Goal: Book appointment/travel/reservation

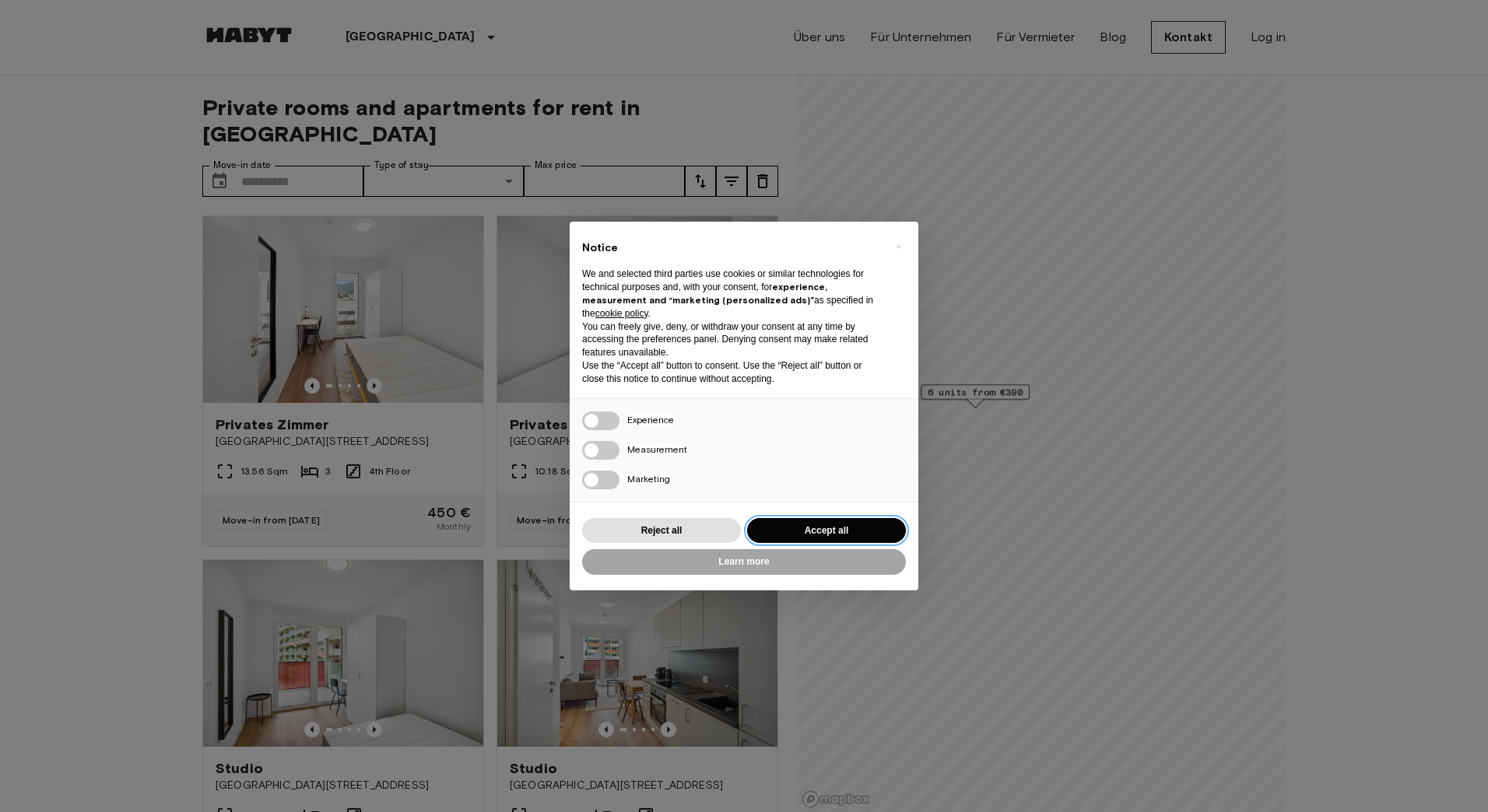
click at [797, 535] on button "Accept all" at bounding box center [827, 531] width 159 height 26
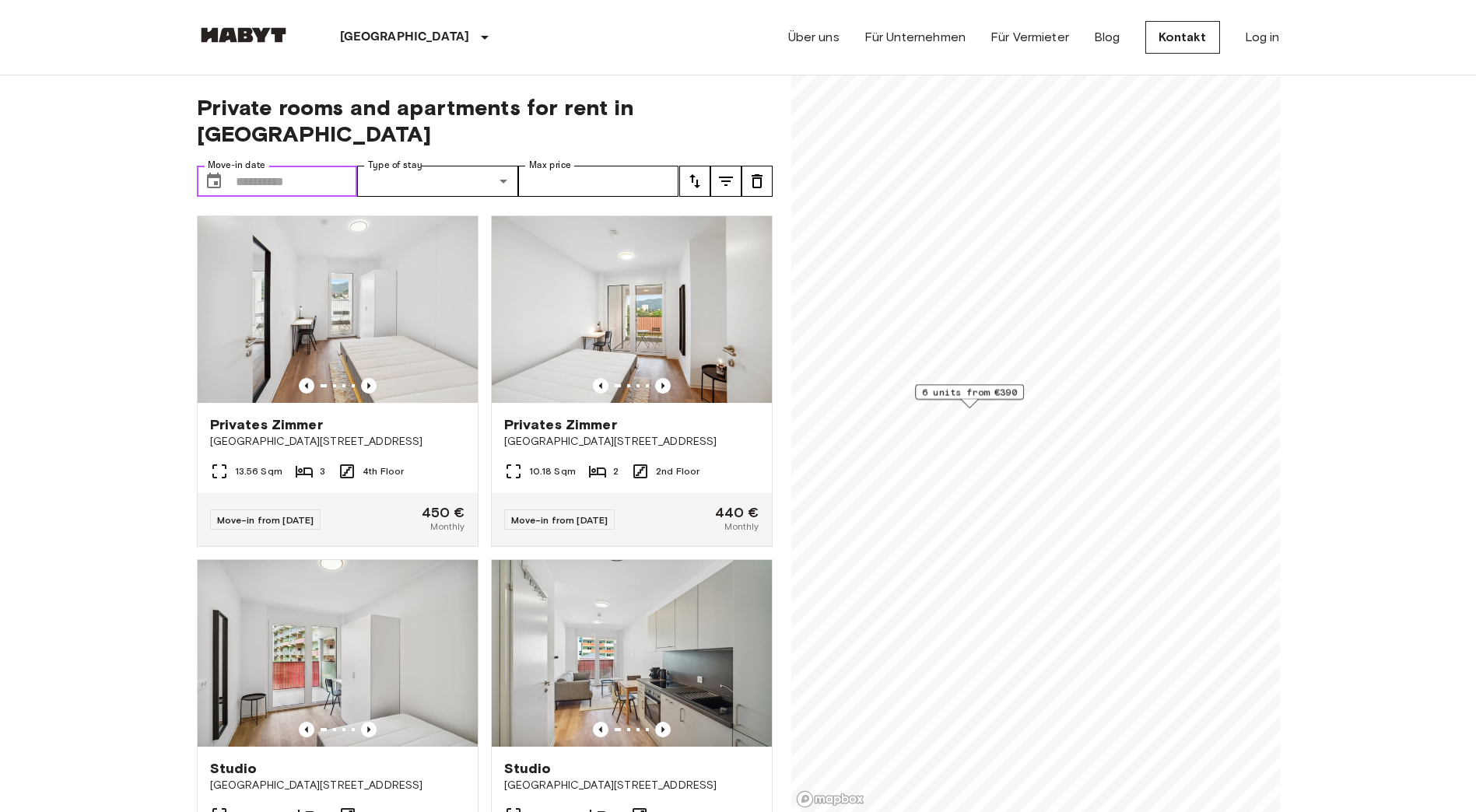
click at [294, 166] on input "Move-in date" at bounding box center [297, 181] width 123 height 31
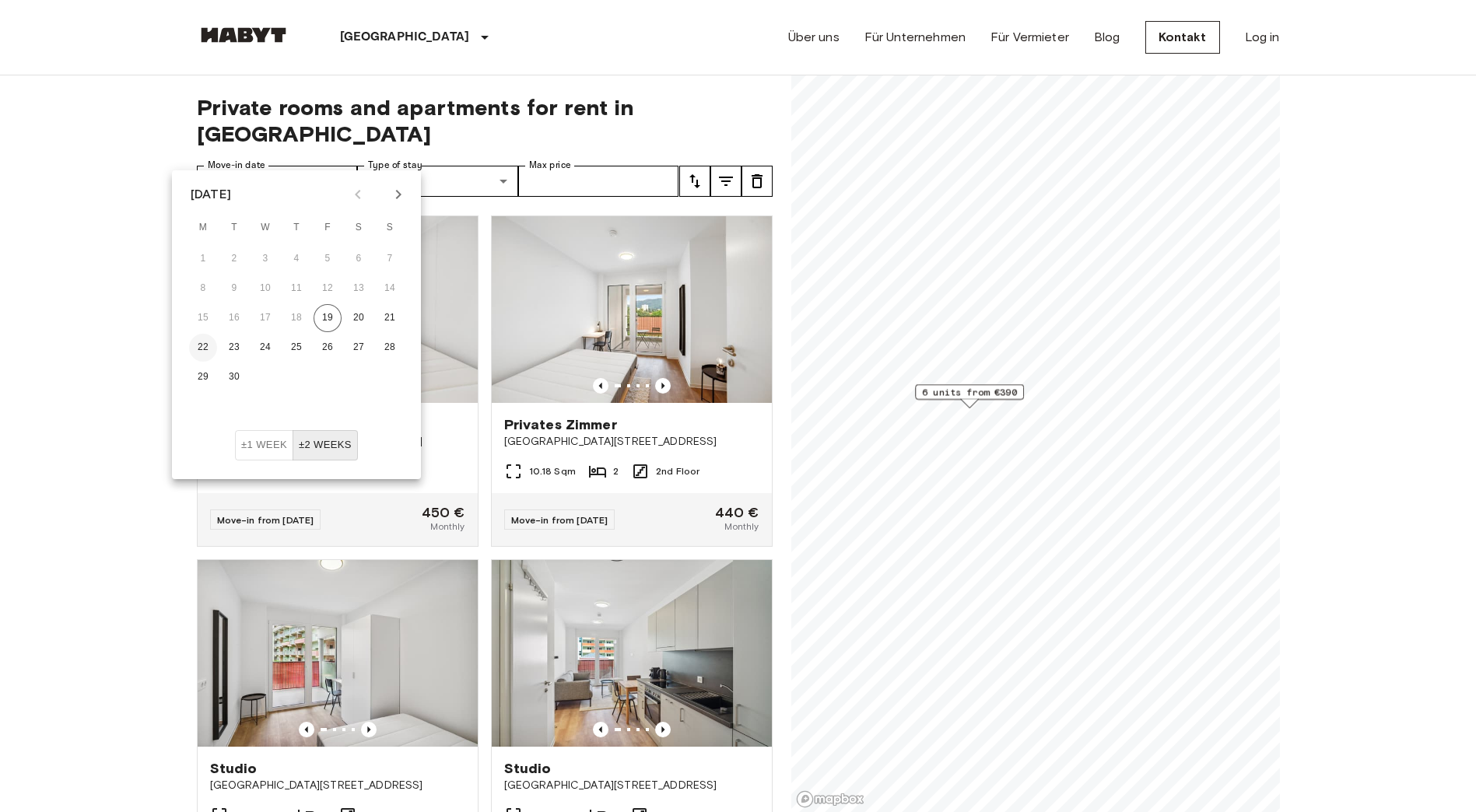
click at [204, 348] on button "22" at bounding box center [203, 347] width 28 height 28
type input "**********"
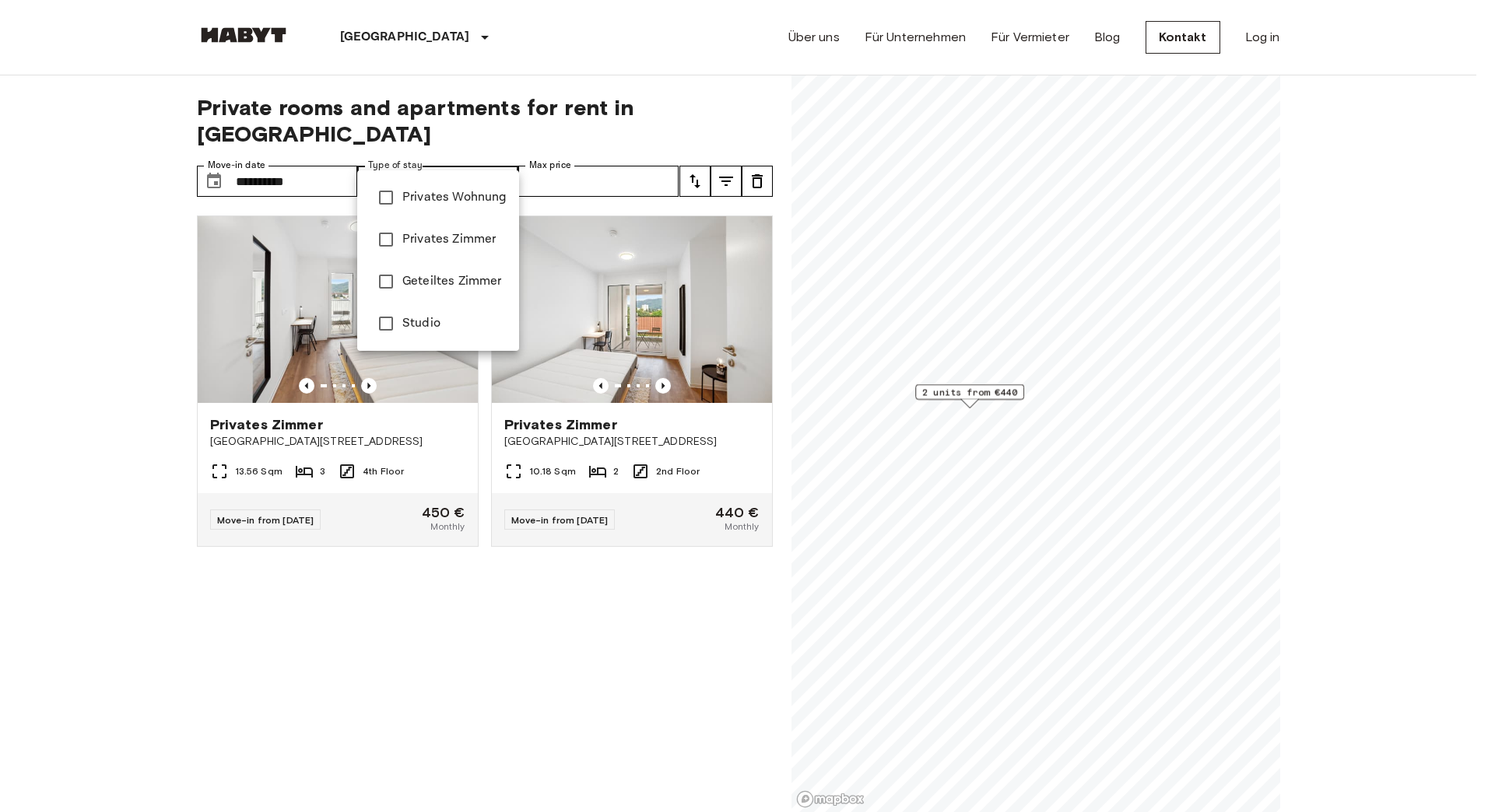
click at [629, 152] on div at bounding box center [744, 406] width 1488 height 812
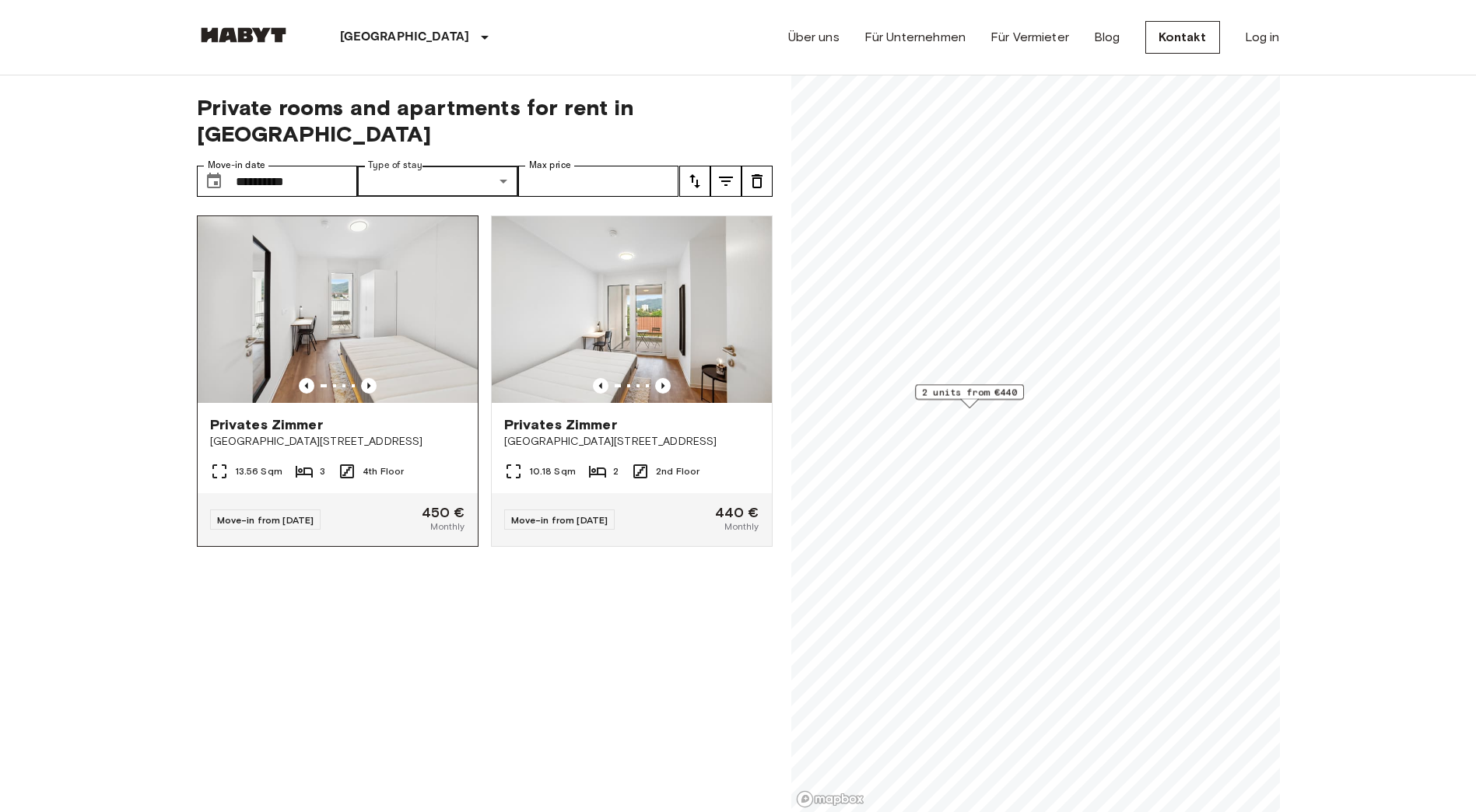
click at [368, 300] on img at bounding box center [337, 310] width 280 height 187
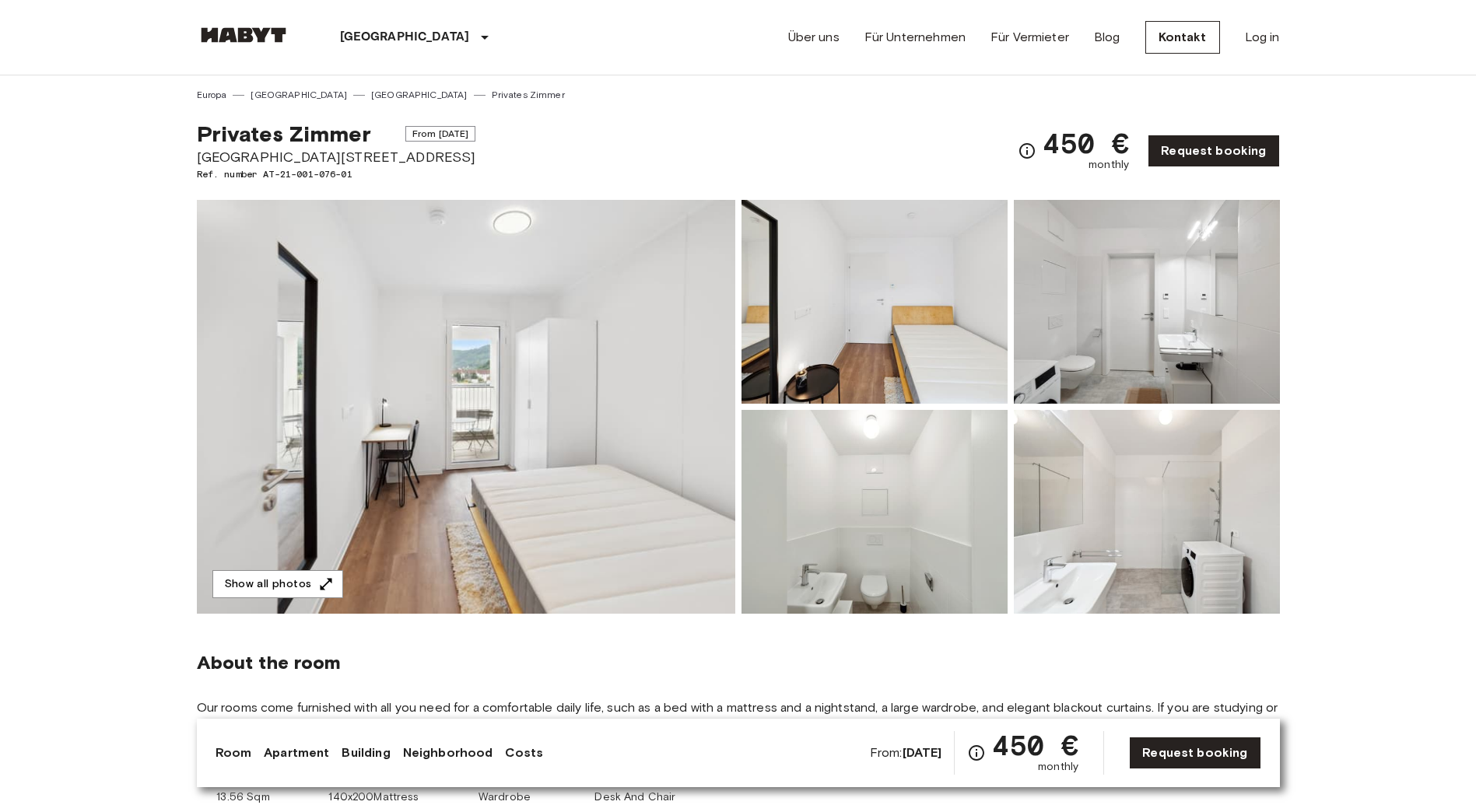
click at [933, 340] on img at bounding box center [874, 302] width 266 height 204
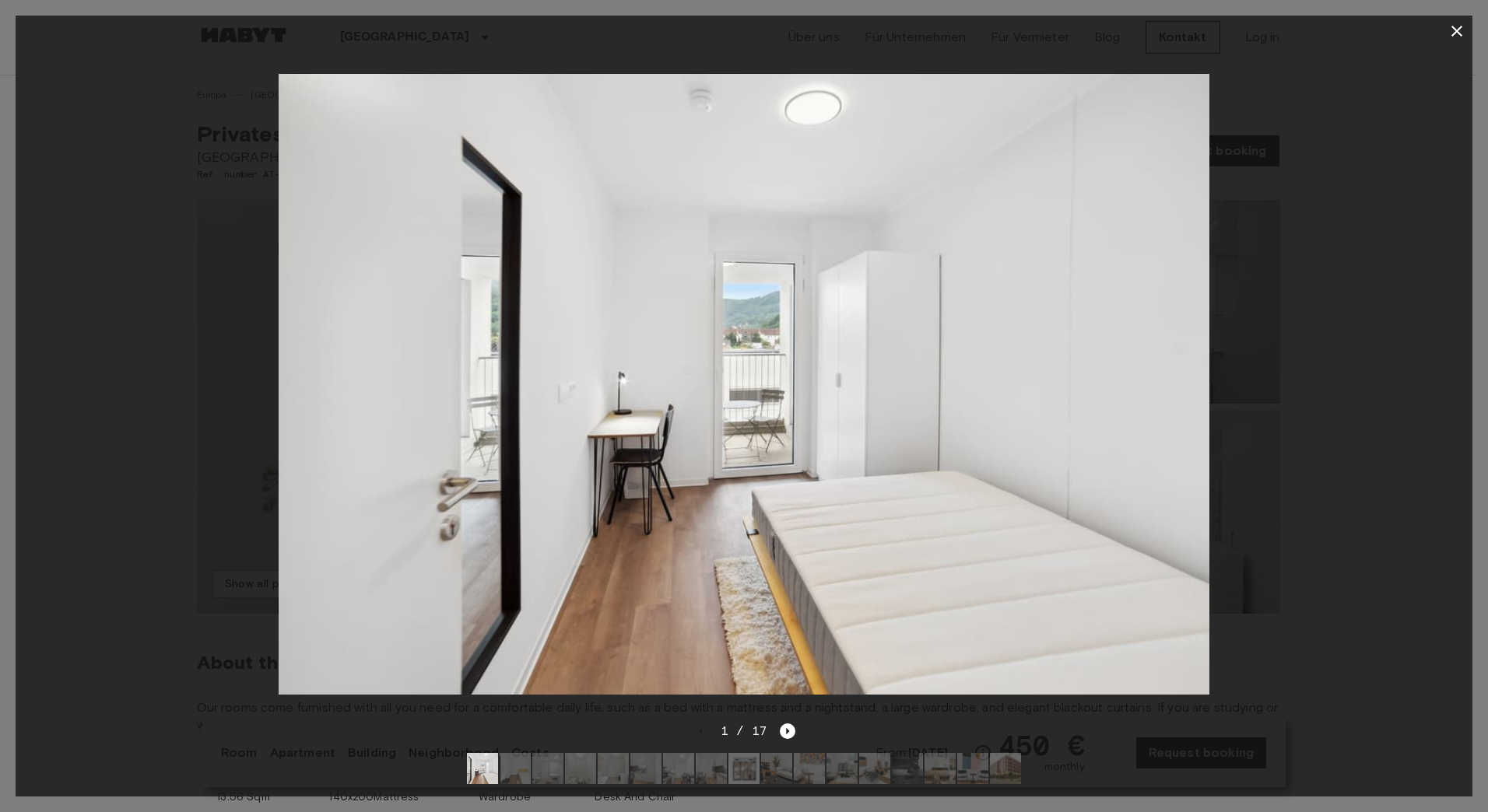
click at [1458, 33] on icon "button" at bounding box center [1457, 31] width 11 height 11
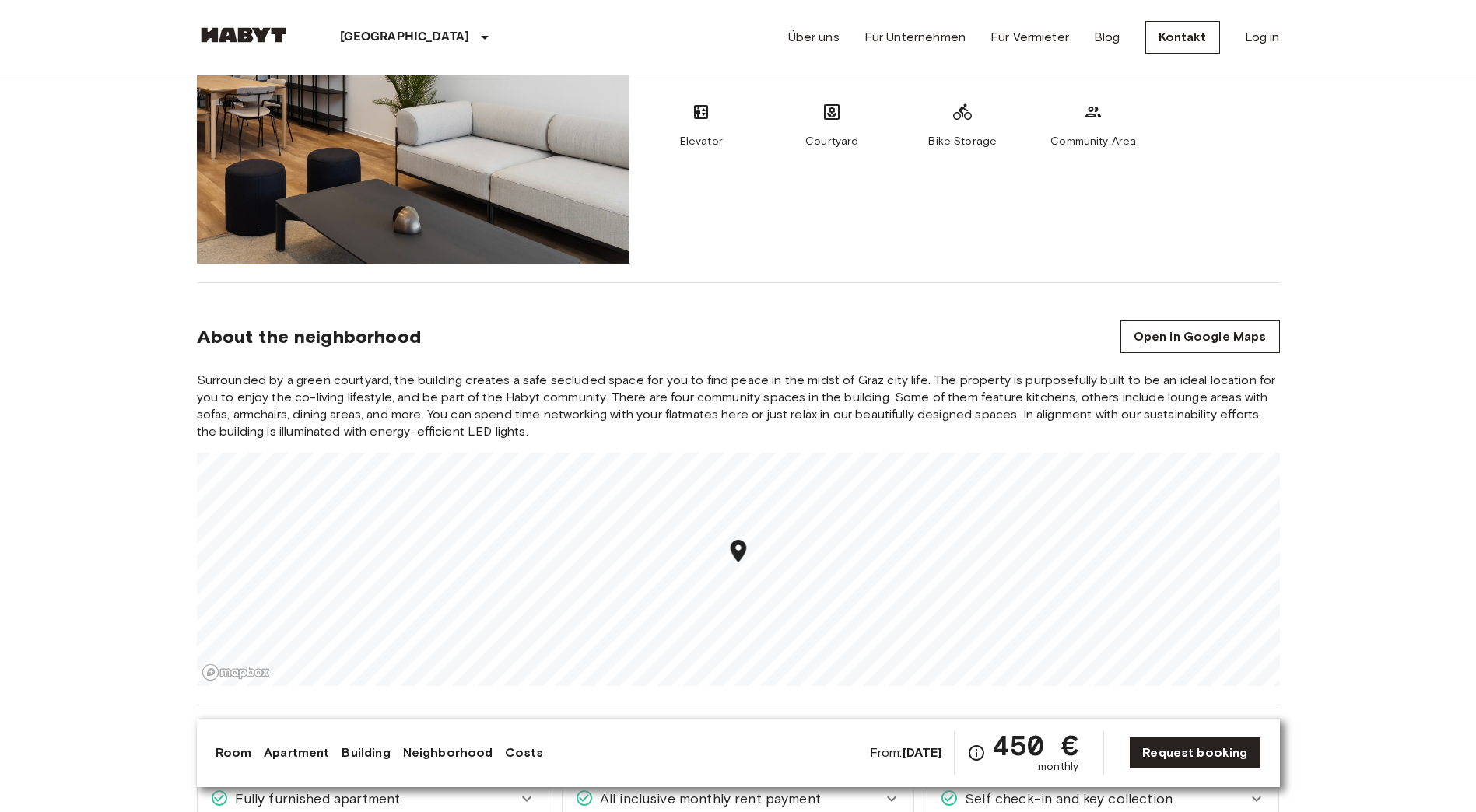
scroll to position [1556, 0]
